Goal: Navigation & Orientation: Understand site structure

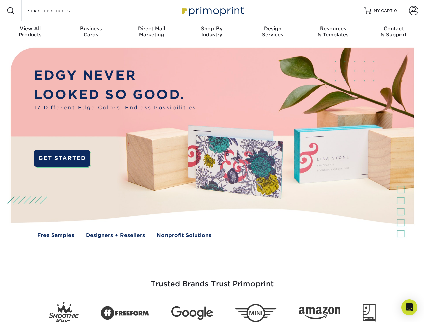
click at [212, 161] on img at bounding box center [211, 148] width 419 height 210
click at [11, 11] on span at bounding box center [11, 11] width 8 height 8
click at [413, 11] on span at bounding box center [413, 10] width 9 height 9
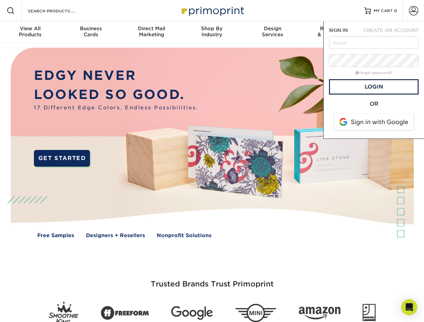
click at [30, 32] on div "View All Products" at bounding box center [30, 32] width 60 height 12
click at [91, 32] on div "Business Cards" at bounding box center [90, 32] width 60 height 12
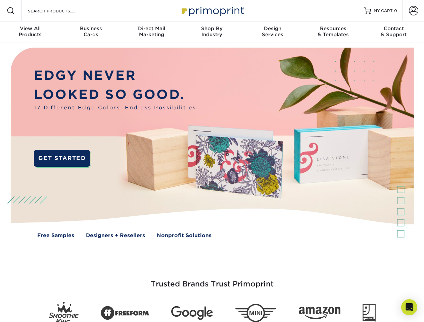
click at [151, 32] on div "Direct Mail Marketing" at bounding box center [151, 32] width 60 height 12
click at [212, 32] on div "Shop By Industry" at bounding box center [212, 32] width 60 height 12
click at [272, 32] on div "Design Services" at bounding box center [272, 32] width 60 height 12
click at [333, 32] on div "Resources & Templates" at bounding box center [333, 32] width 60 height 12
click at [394, 32] on div "Contact & Support" at bounding box center [393, 32] width 60 height 12
